Goal: Check status: Check status

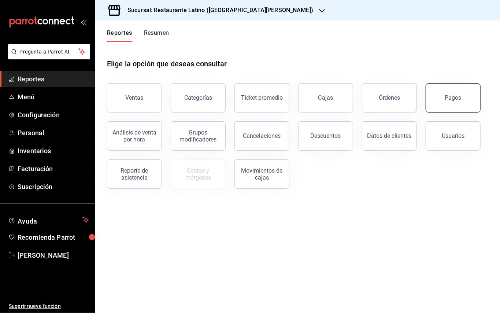
click at [466, 92] on button "Pagos" at bounding box center [452, 97] width 55 height 29
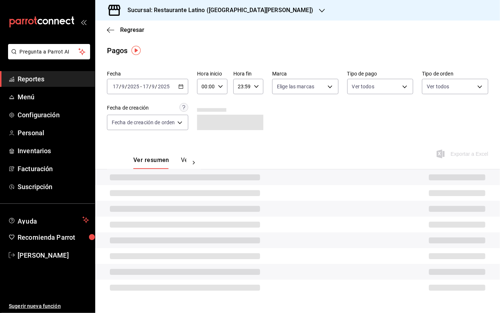
click at [207, 11] on h3 "Sucursal: Restaurante Latino ([GEOGRAPHIC_DATA][PERSON_NAME])" at bounding box center [217, 10] width 191 height 9
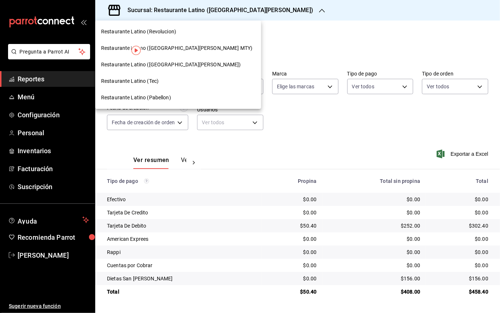
click at [168, 92] on div "Restaurante Latino (Pabellon)" at bounding box center [178, 97] width 166 height 16
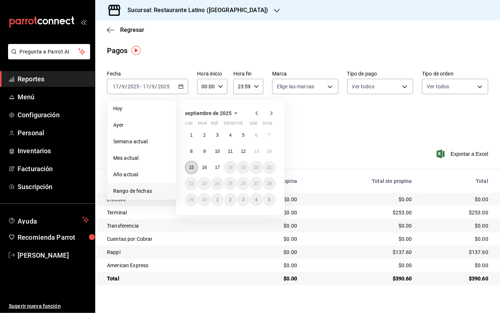
click at [196, 164] on button "15" at bounding box center [191, 167] width 13 height 13
click at [193, 165] on abbr "15" at bounding box center [191, 167] width 5 height 5
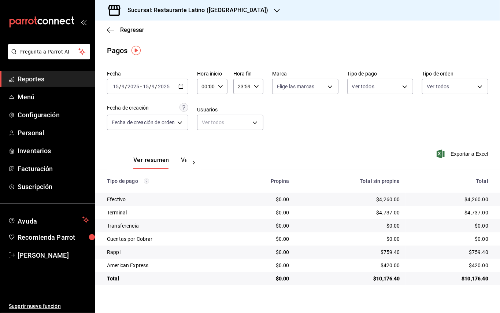
click at [179, 160] on div "Ver resumen Ver pagos" at bounding box center [159, 162] width 53 height 12
click at [184, 161] on button "Ver pagos" at bounding box center [194, 162] width 27 height 12
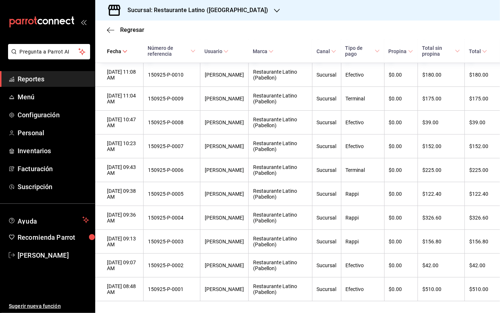
scroll to position [1187, 0]
click at [173, 4] on div "Sucursal: Restaurante Latino (Pabellon)" at bounding box center [192, 10] width 182 height 21
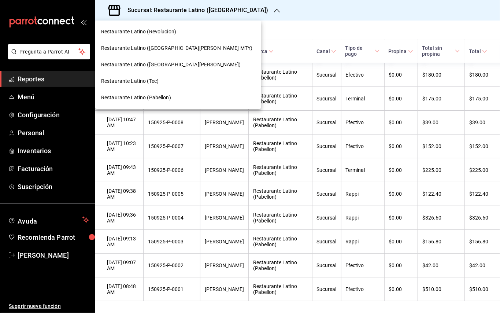
click at [168, 45] on span "Restaurante Latino (San Jeronimo MTY)" at bounding box center [176, 48] width 151 height 8
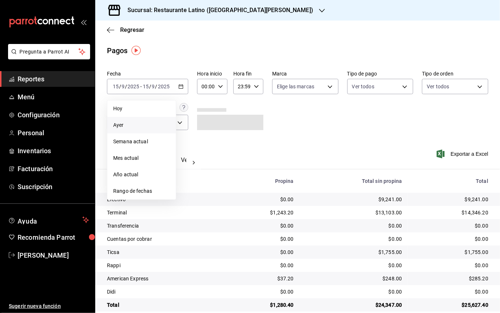
click at [130, 127] on span "Ayer" at bounding box center [141, 125] width 57 height 8
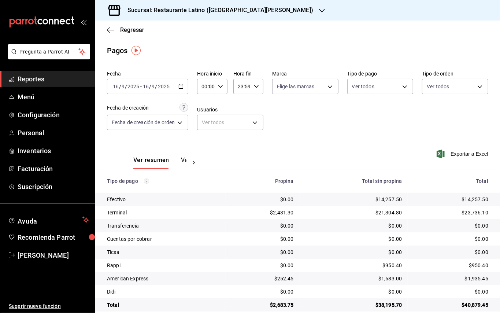
click at [185, 161] on button "Ver pagos" at bounding box center [194, 162] width 27 height 12
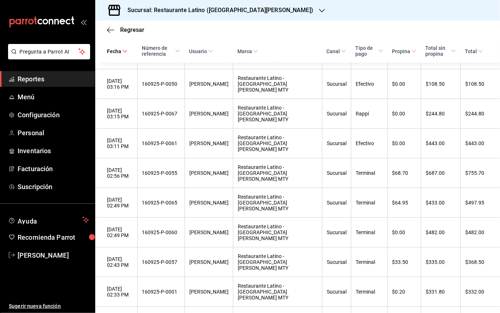
scroll to position [229, 0]
